Goal: Navigation & Orientation: Find specific page/section

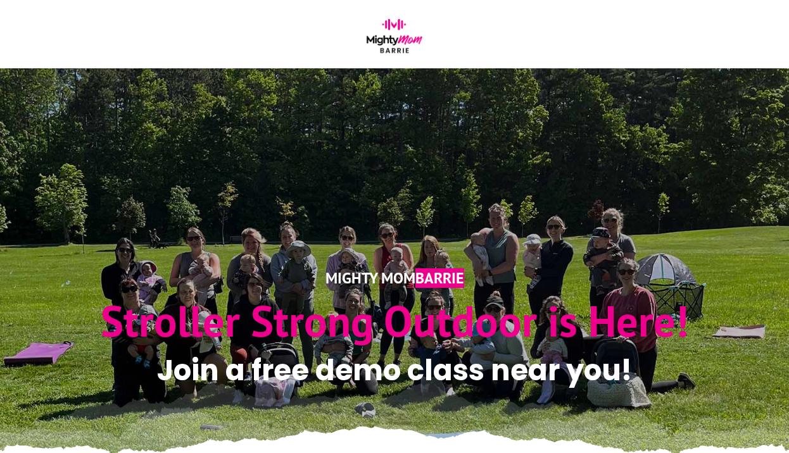
click at [396, 30] on img at bounding box center [394, 38] width 63 height 39
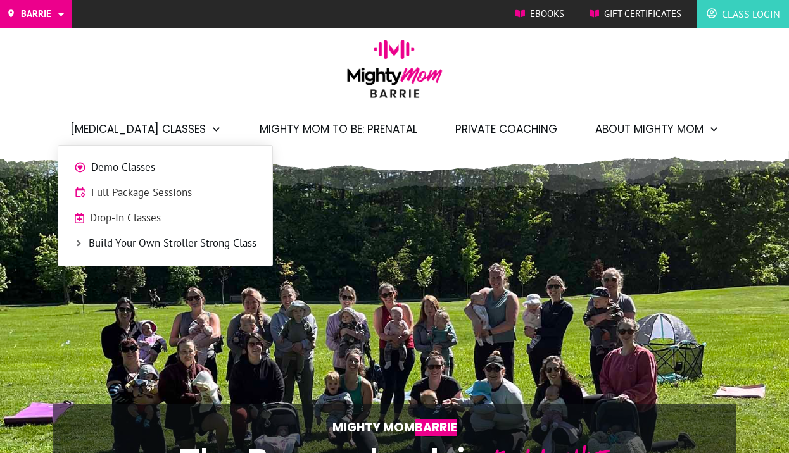
click at [166, 187] on span "Full Package Sessions" at bounding box center [173, 193] width 165 height 16
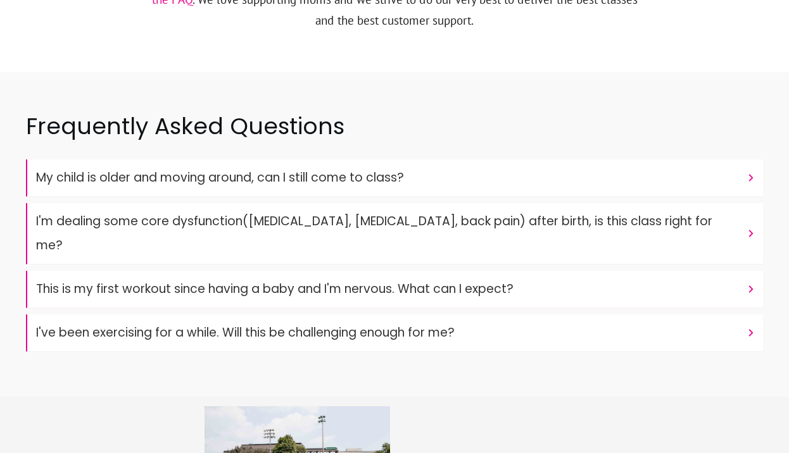
scroll to position [5403, 0]
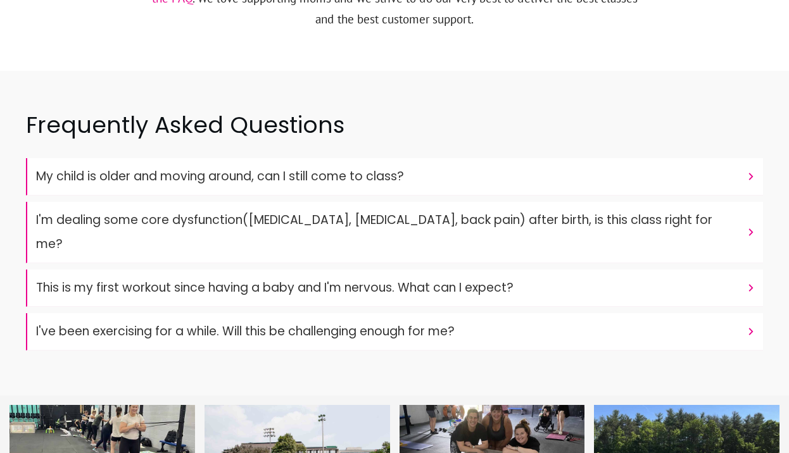
click at [443, 165] on h4 "My child is older and moving around, can I still come to class?" at bounding box center [388, 177] width 704 height 24
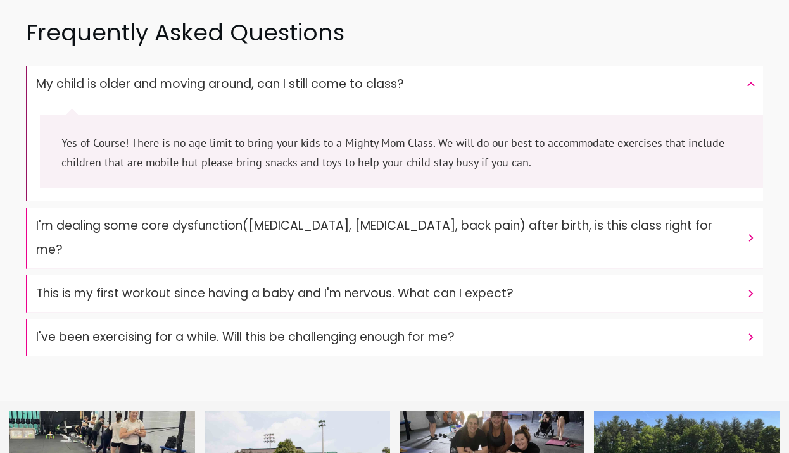
scroll to position [5498, 0]
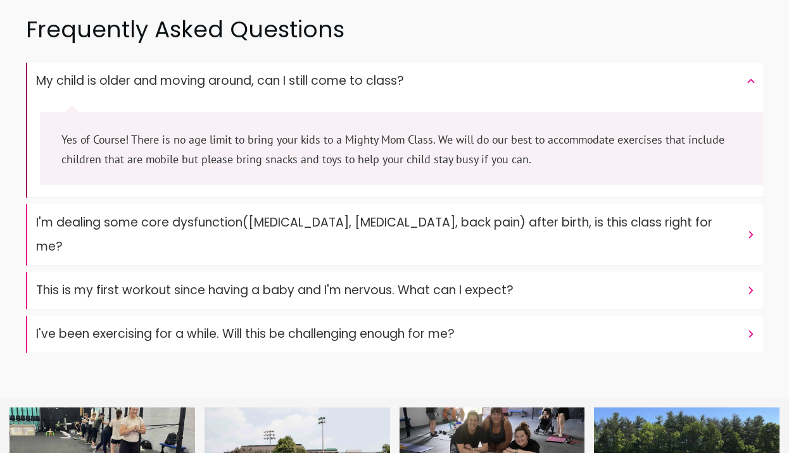
click at [453, 214] on font "I'm dealing some core dysfunction([MEDICAL_DATA], [MEDICAL_DATA], back pain) af…" at bounding box center [374, 234] width 676 height 41
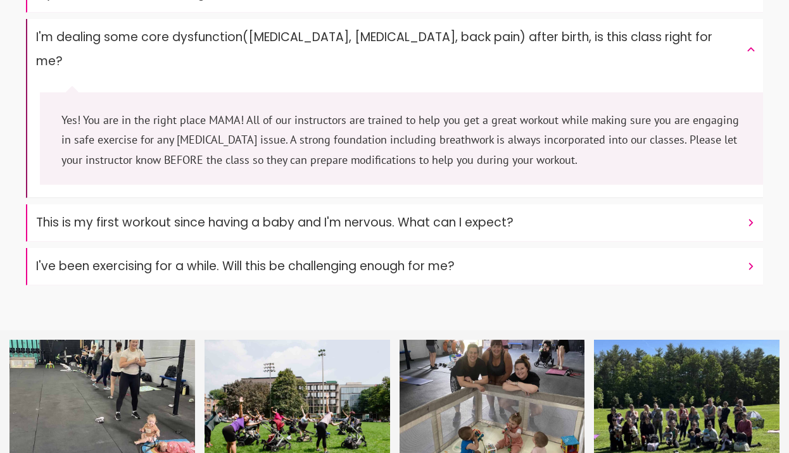
scroll to position [5599, 0]
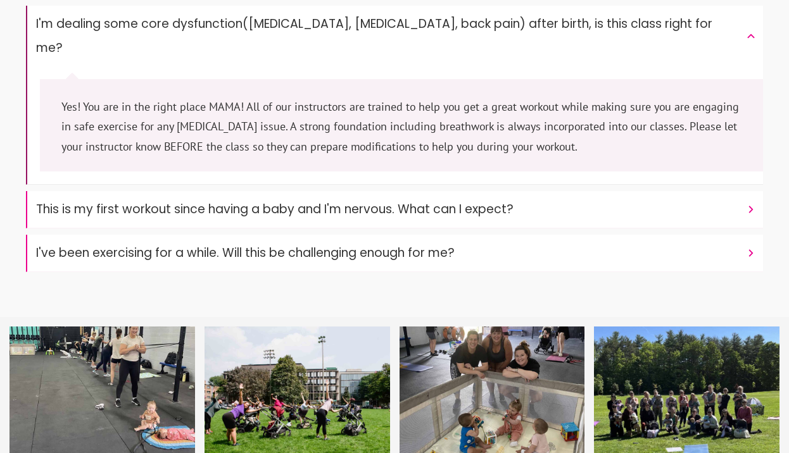
click at [447, 201] on font "This is my first workout since having a baby and I'm nervous. What can I expect?" at bounding box center [274, 209] width 477 height 17
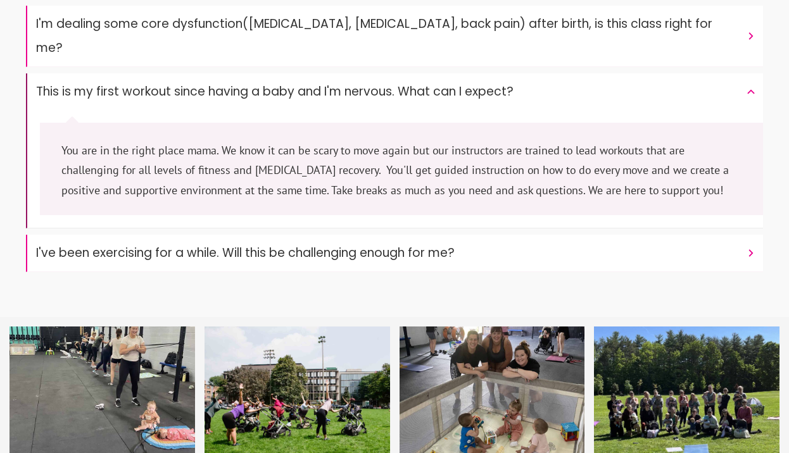
click at [444, 244] on font "I've been exercising for a while. Will this be challenging enough for me?" at bounding box center [245, 252] width 418 height 17
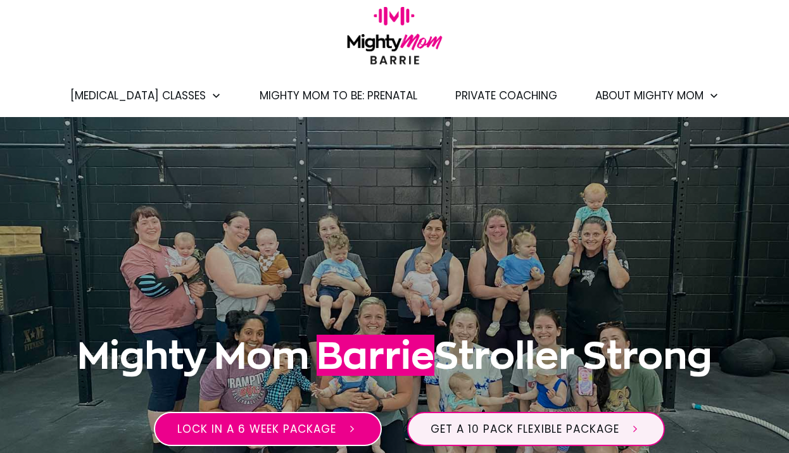
scroll to position [0, 0]
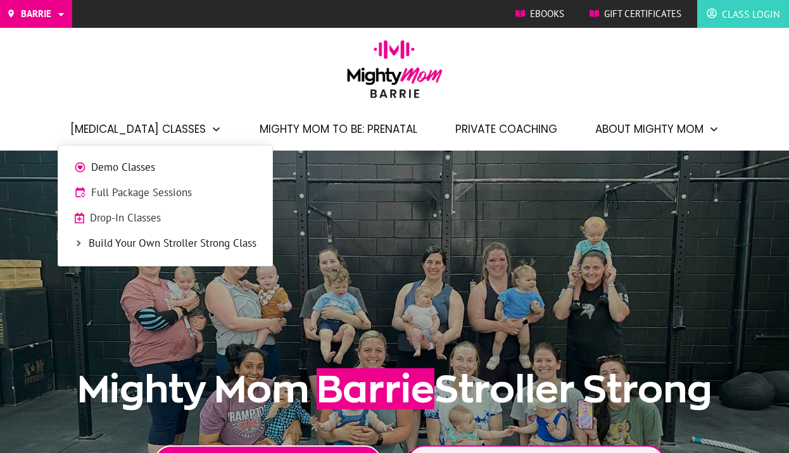
click at [161, 196] on span "Full Package Sessions" at bounding box center [173, 193] width 165 height 16
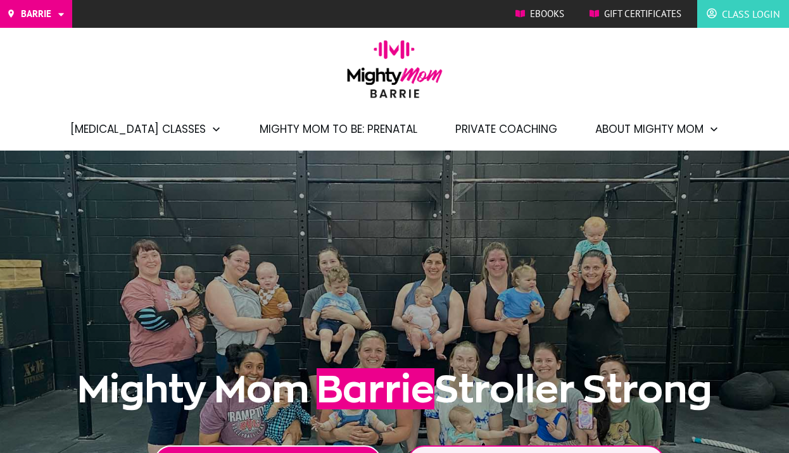
click at [748, 9] on span "Class Login" at bounding box center [751, 14] width 58 height 20
